Goal: Navigation & Orientation: Find specific page/section

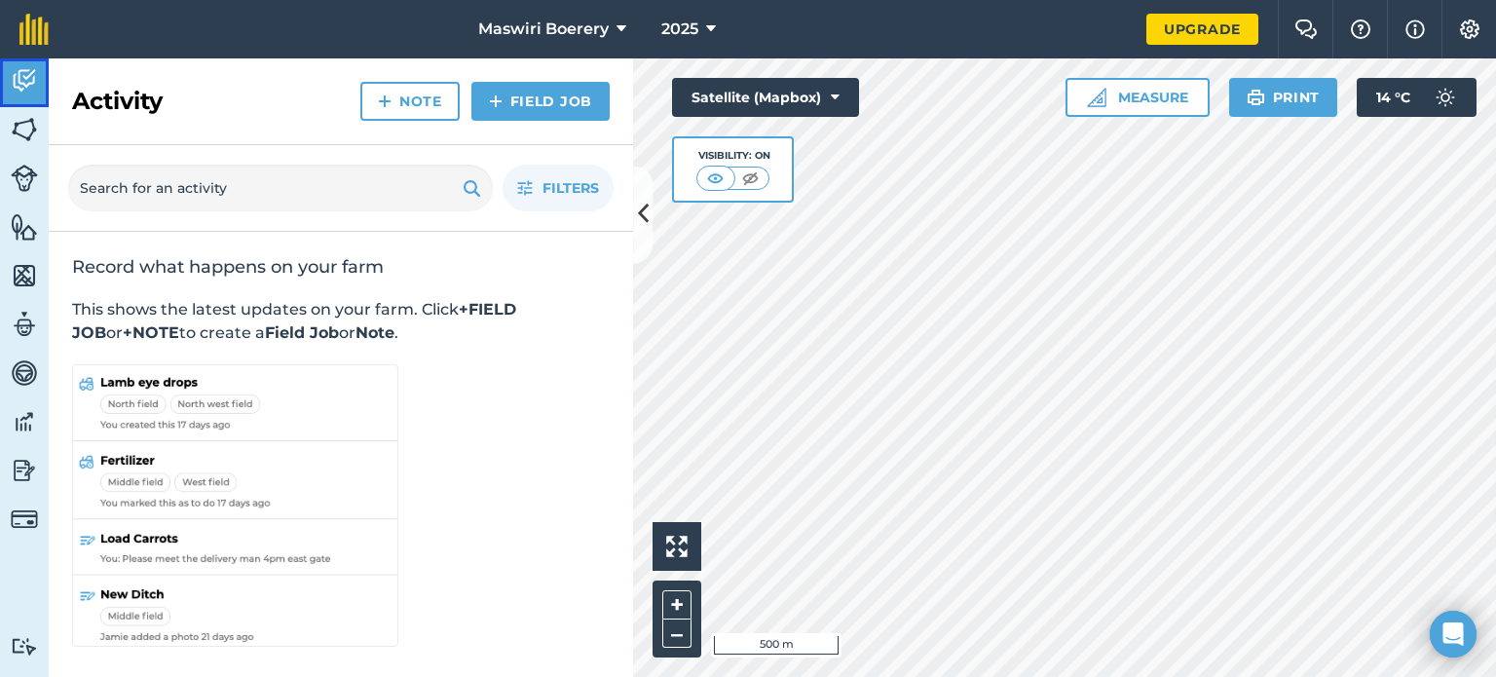
click at [22, 91] on img at bounding box center [24, 80] width 27 height 29
click at [636, 203] on button at bounding box center [642, 214] width 19 height 97
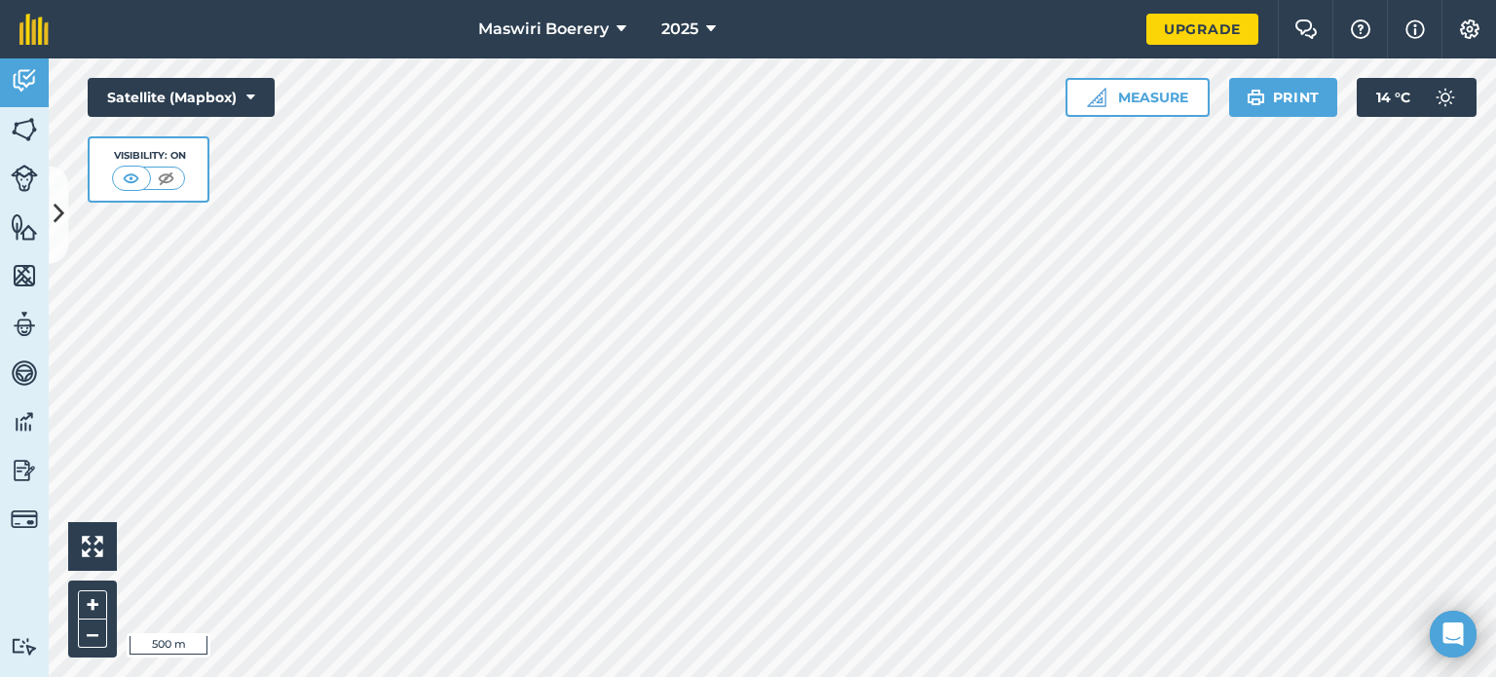
click at [693, 676] on html "Maswiri Boerery 2025 Upgrade Farm Chat Help Info Settings Map printing is not a…" at bounding box center [748, 338] width 1496 height 677
click at [52, 215] on button at bounding box center [58, 214] width 19 height 97
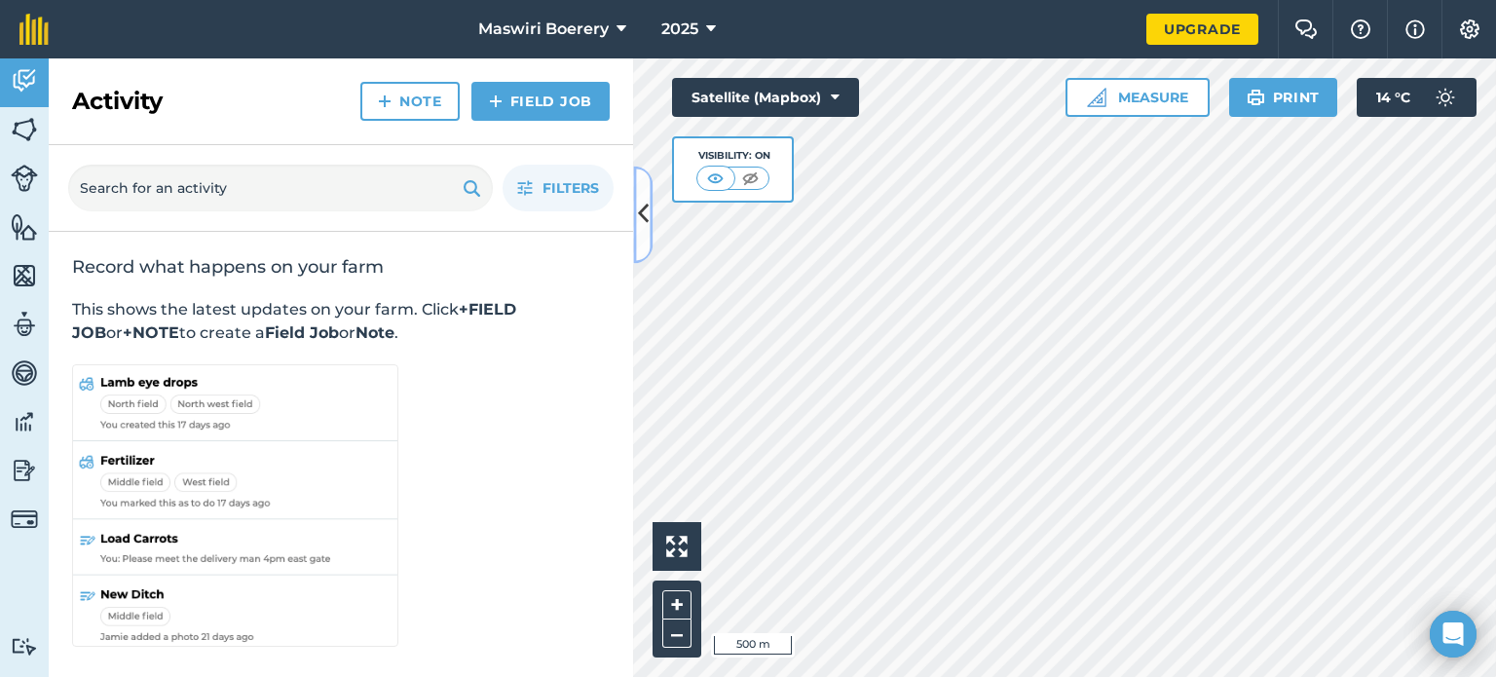
click at [638, 217] on icon at bounding box center [643, 215] width 11 height 34
